Goal: Information Seeking & Learning: Learn about a topic

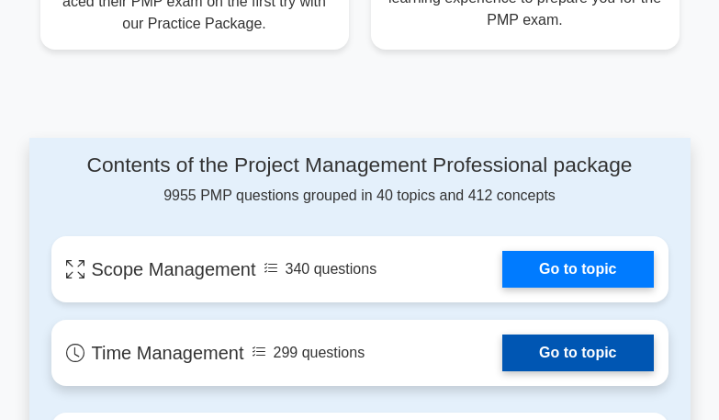
scroll to position [1286, 0]
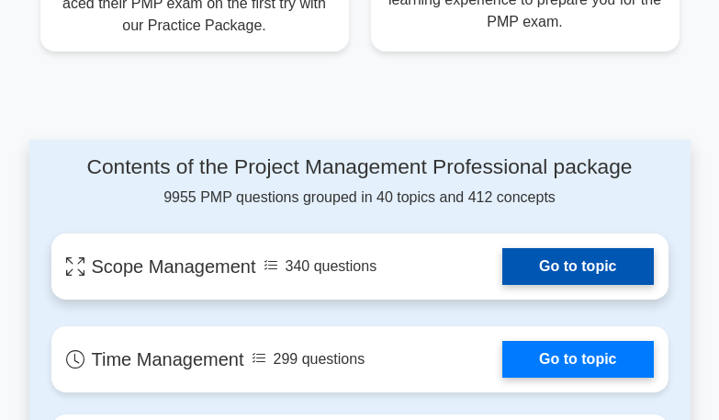
click at [617, 262] on link "Go to topic" at bounding box center [577, 266] width 151 height 37
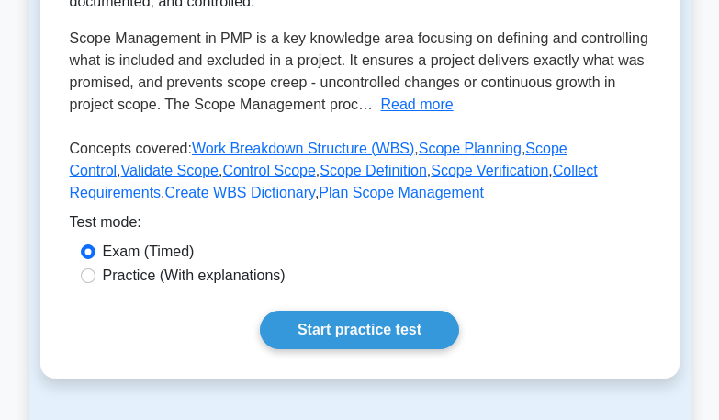
scroll to position [367, 0]
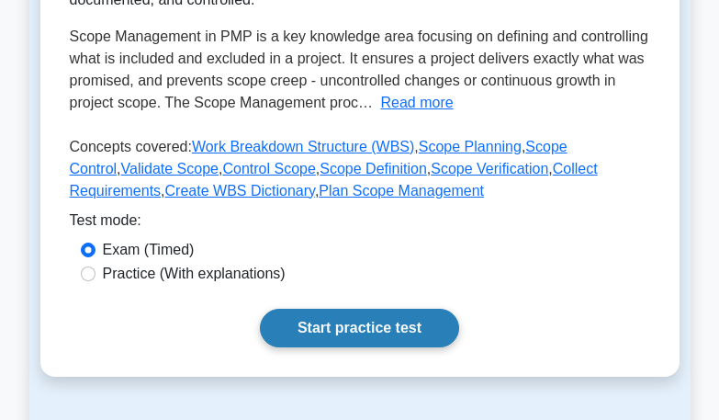
click at [361, 322] on link "Start practice test" at bounding box center [359, 328] width 199 height 39
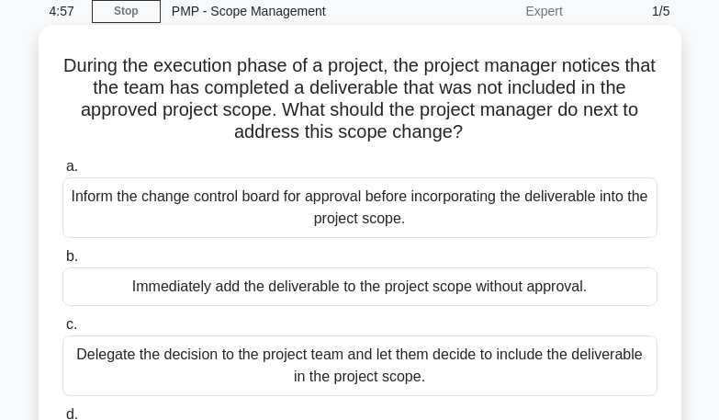
scroll to position [14, 0]
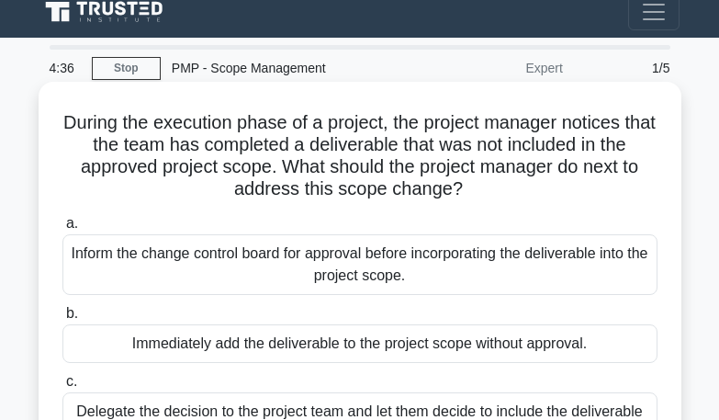
click at [319, 261] on div "Inform the change control board for approval before incorporating the deliverab…" at bounding box center [359, 264] width 595 height 61
click at [62, 230] on input "a. Inform the change control board for approval before incorporating the delive…" at bounding box center [62, 224] width 0 height 12
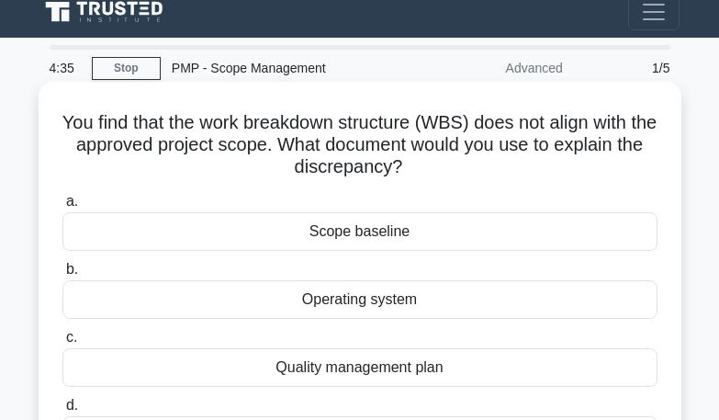
scroll to position [0, 0]
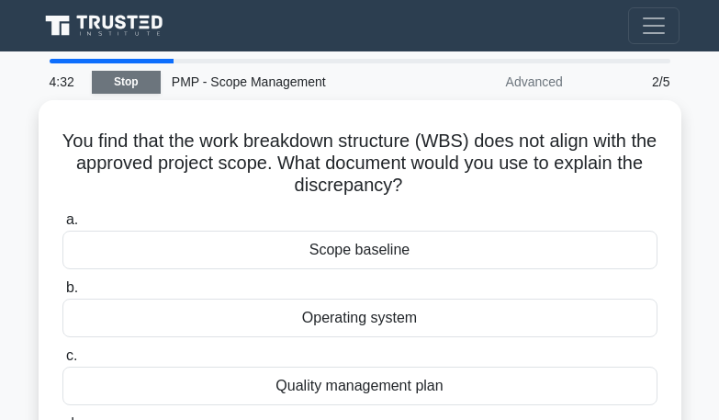
click at [121, 80] on link "Stop" at bounding box center [126, 82] width 69 height 23
click at [561, 90] on div "Advanced" at bounding box center [493, 81] width 161 height 37
click at [664, 79] on div "2/5" at bounding box center [627, 81] width 107 height 37
click at [675, 87] on div "2/5" at bounding box center [627, 81] width 107 height 37
click at [56, 74] on div "4:14" at bounding box center [65, 81] width 53 height 37
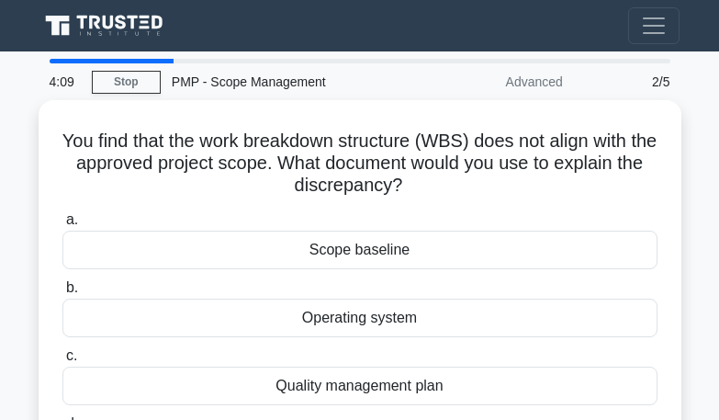
click at [118, 59] on div at bounding box center [112, 61] width 124 height 5
drag, startPoint x: 175, startPoint y: 60, endPoint x: 80, endPoint y: 12, distance: 106.0
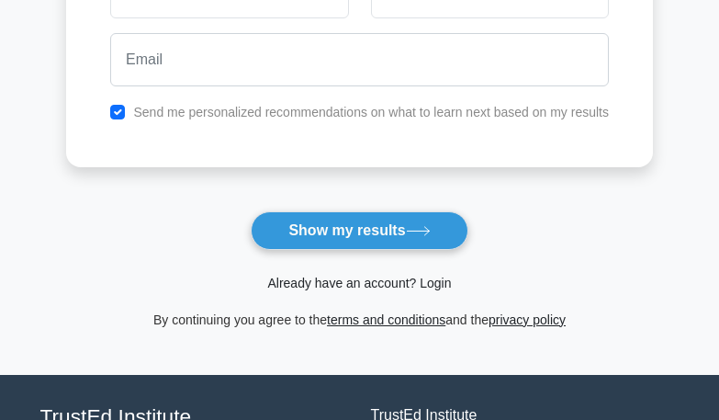
scroll to position [367, 0]
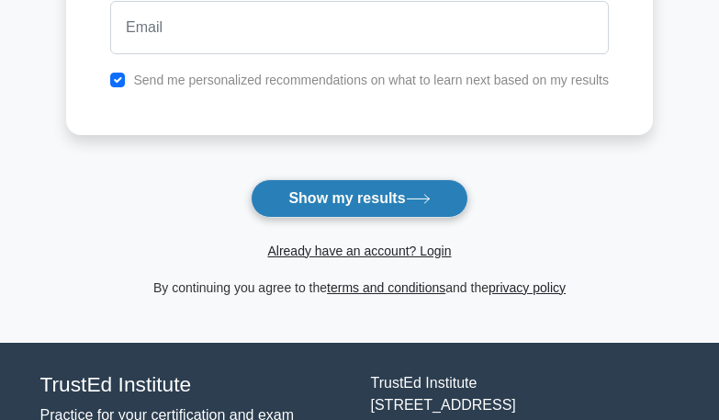
click at [316, 201] on button "Show my results" at bounding box center [359, 198] width 217 height 39
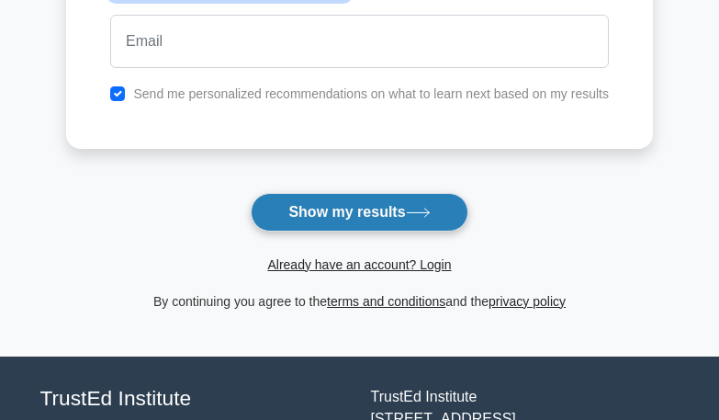
scroll to position [392, 0]
